Goal: Task Accomplishment & Management: Manage account settings

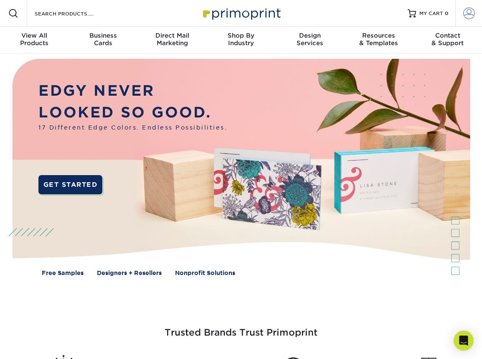
click at [471, 16] on span at bounding box center [469, 14] width 12 height 12
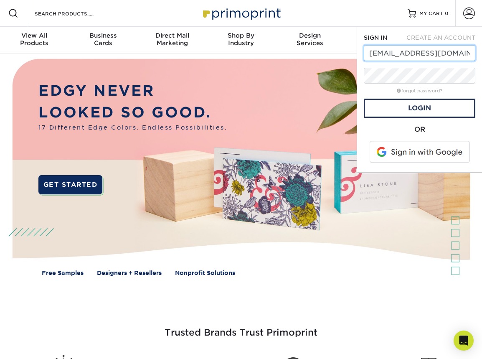
type input "mkt@harlem125.com"
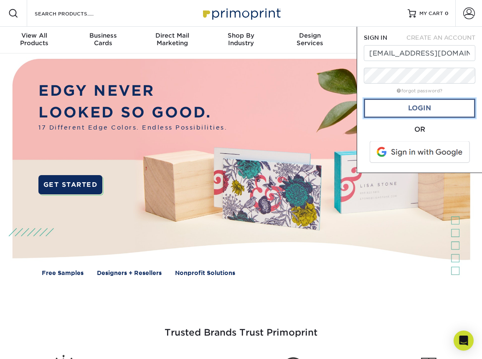
click at [426, 107] on link "Login" at bounding box center [420, 108] width 112 height 19
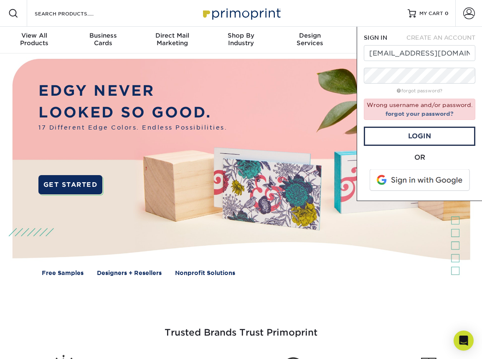
click at [430, 184] on span at bounding box center [420, 180] width 107 height 22
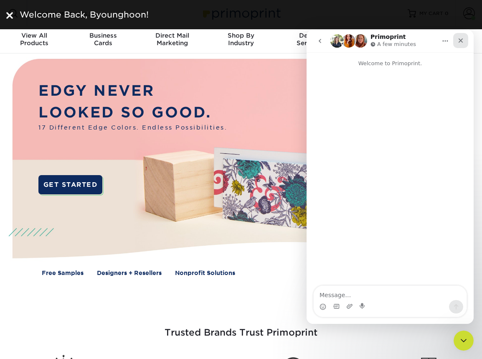
click at [462, 41] on icon "Close" at bounding box center [460, 40] width 7 height 7
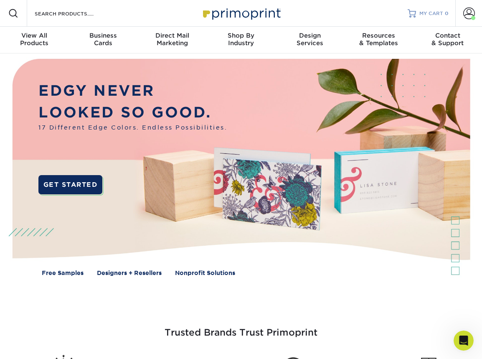
click at [436, 17] on link "MY CART 0" at bounding box center [428, 13] width 41 height 27
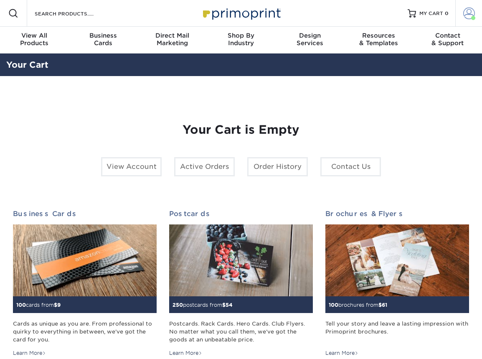
click at [470, 17] on span at bounding box center [469, 14] width 12 height 12
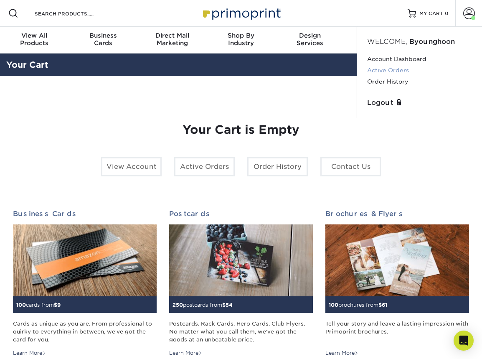
click at [403, 71] on link "Active Orders" at bounding box center [419, 70] width 105 height 11
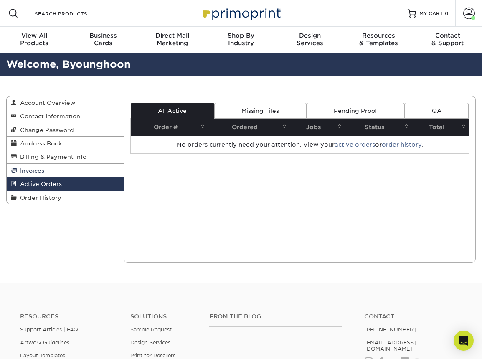
click at [38, 171] on span "Invoices" at bounding box center [31, 170] width 28 height 7
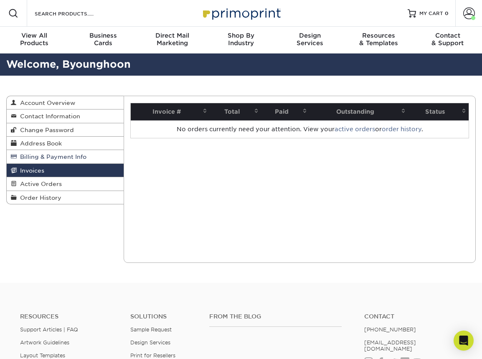
click at [44, 159] on span "Billing & Payment Info" at bounding box center [52, 156] width 70 height 7
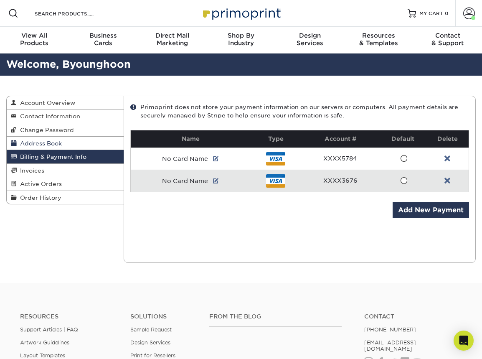
click at [49, 146] on span "Address Book" at bounding box center [39, 143] width 45 height 7
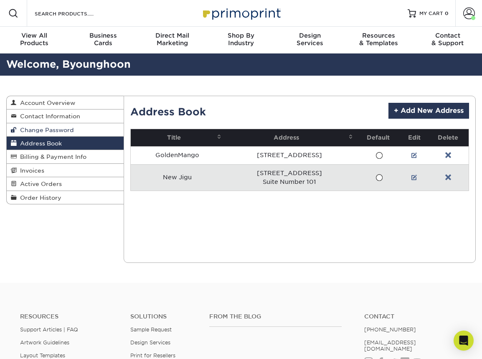
click at [56, 132] on span "Change Password" at bounding box center [45, 130] width 57 height 7
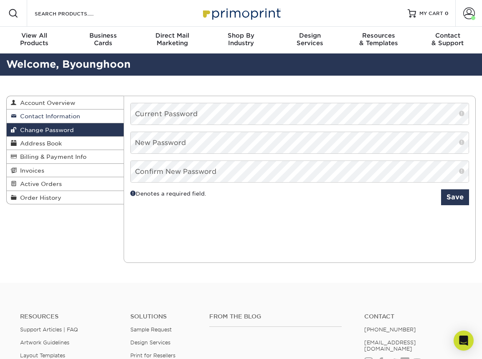
click at [58, 119] on span "Contact Information" at bounding box center [48, 116] width 63 height 7
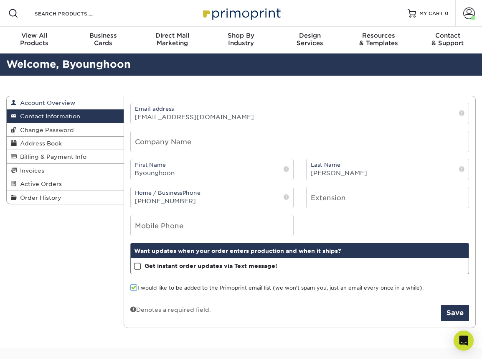
click at [61, 104] on span "Account Overview" at bounding box center [46, 102] width 58 height 7
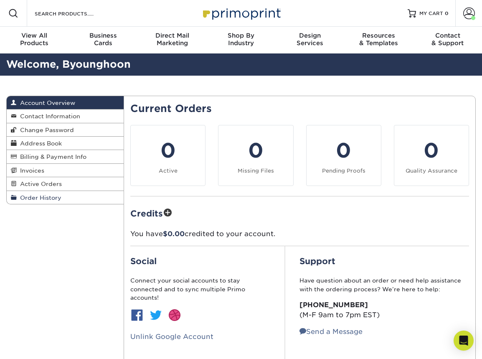
click at [46, 199] on span "Order History" at bounding box center [39, 197] width 45 height 7
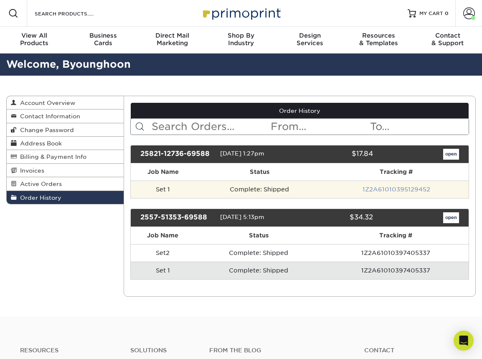
click at [380, 190] on link "1Z2A61010395129452" at bounding box center [397, 189] width 68 height 7
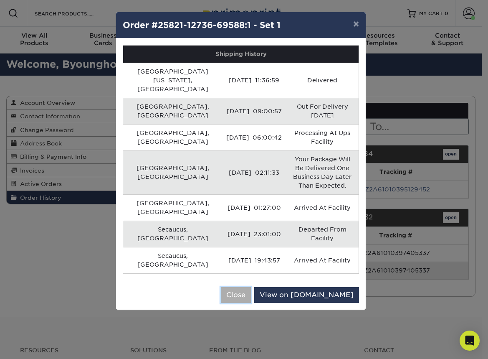
click at [251, 287] on button "Close" at bounding box center [236, 295] width 30 height 16
